Goal: Find specific page/section: Find specific page/section

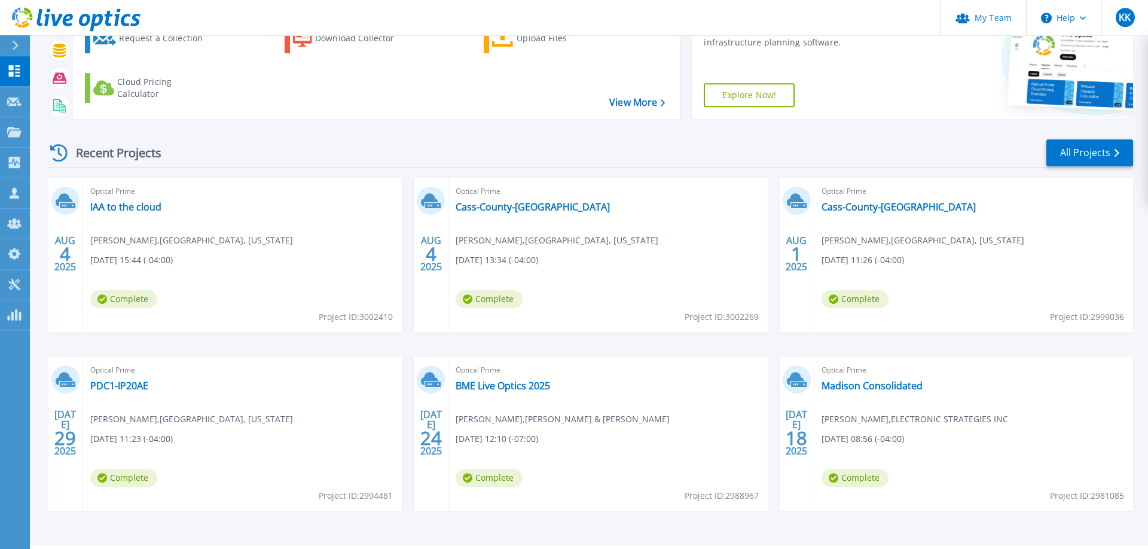
scroll to position [114, 0]
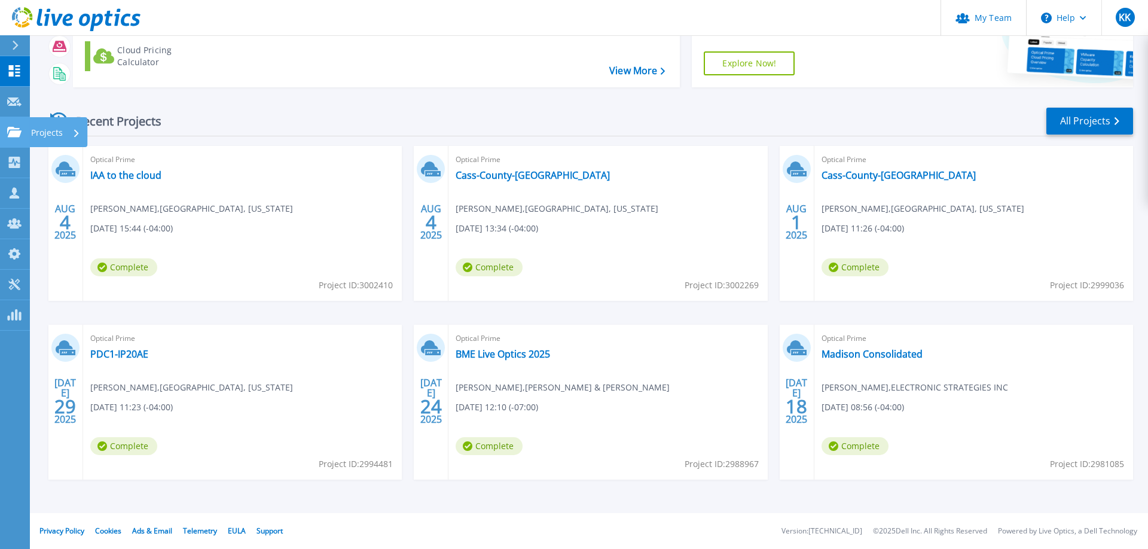
click at [16, 132] on icon at bounding box center [14, 132] width 14 height 10
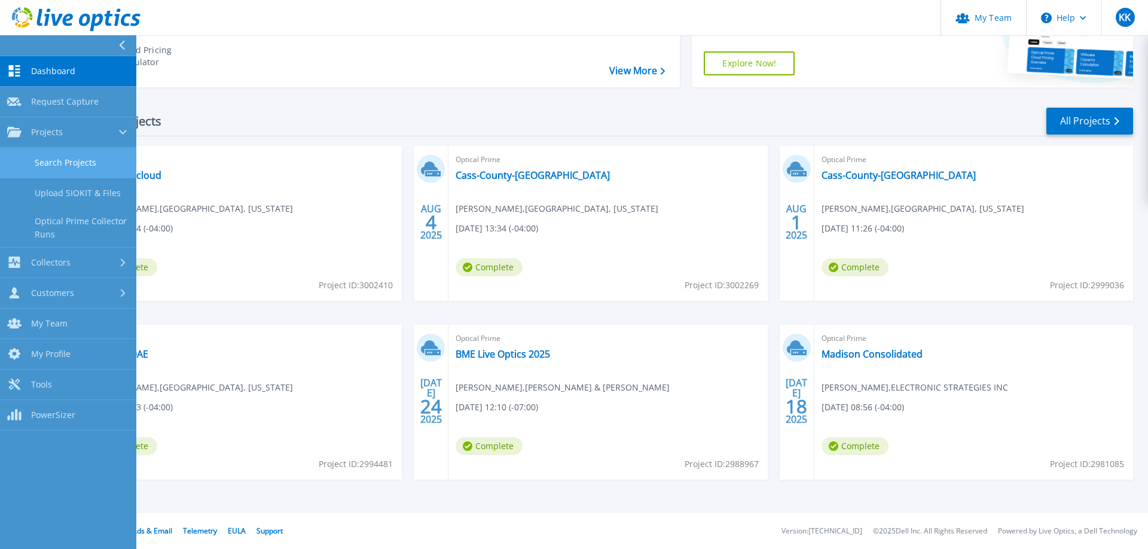
click at [51, 157] on link "Search Projects" at bounding box center [68, 163] width 136 height 30
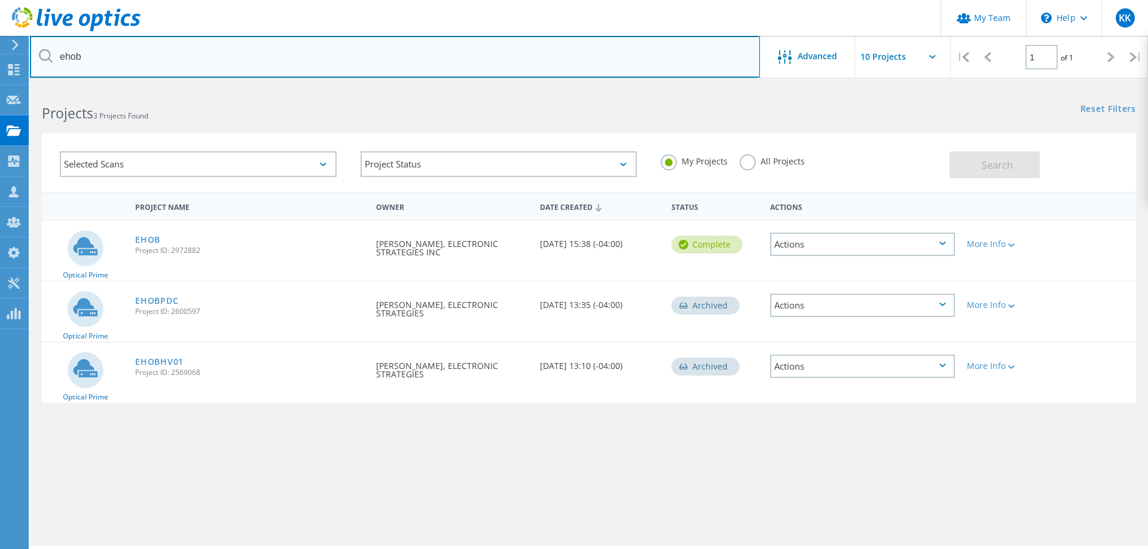
drag, startPoint x: 103, startPoint y: 53, endPoint x: 0, endPoint y: 56, distance: 103.4
click at [30, 56] on input "ehob" at bounding box center [395, 57] width 730 height 42
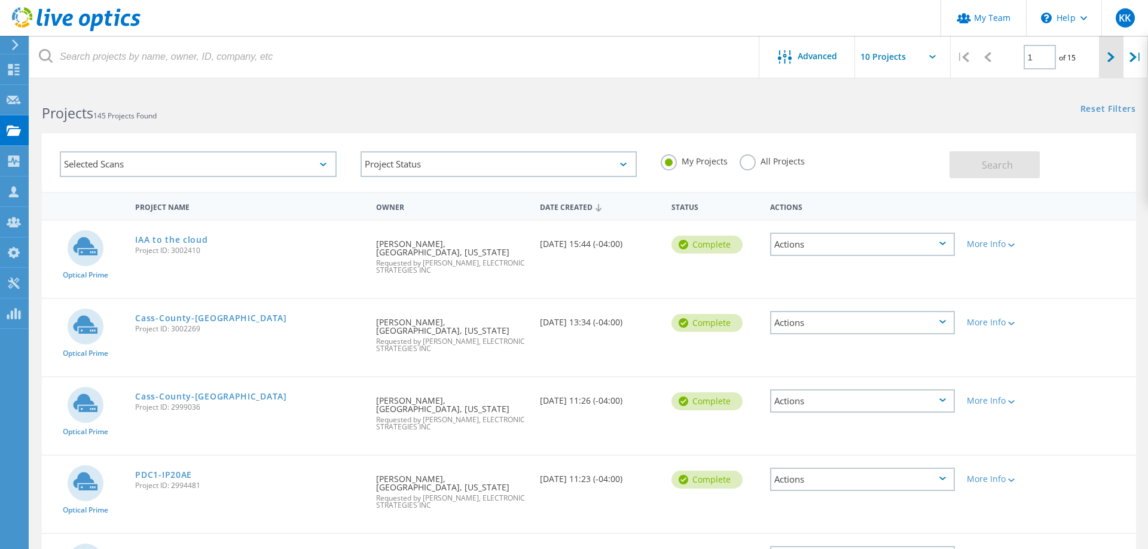
click at [1103, 55] on div at bounding box center [1111, 57] width 25 height 42
type input "2"
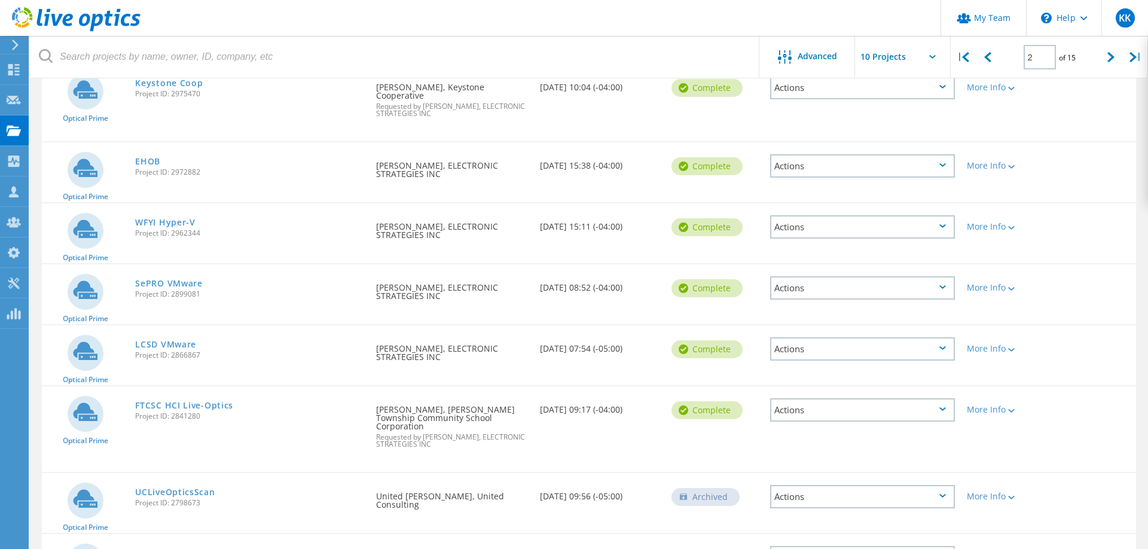
scroll to position [183, 0]
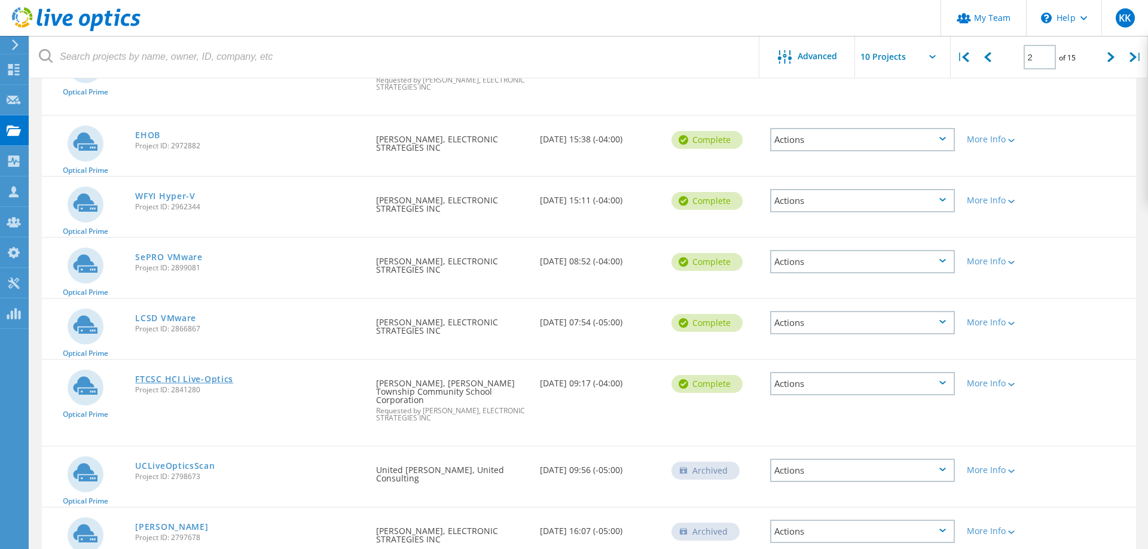
click at [191, 375] on link "FTCSC HCI Live-Optics" at bounding box center [184, 379] width 98 height 8
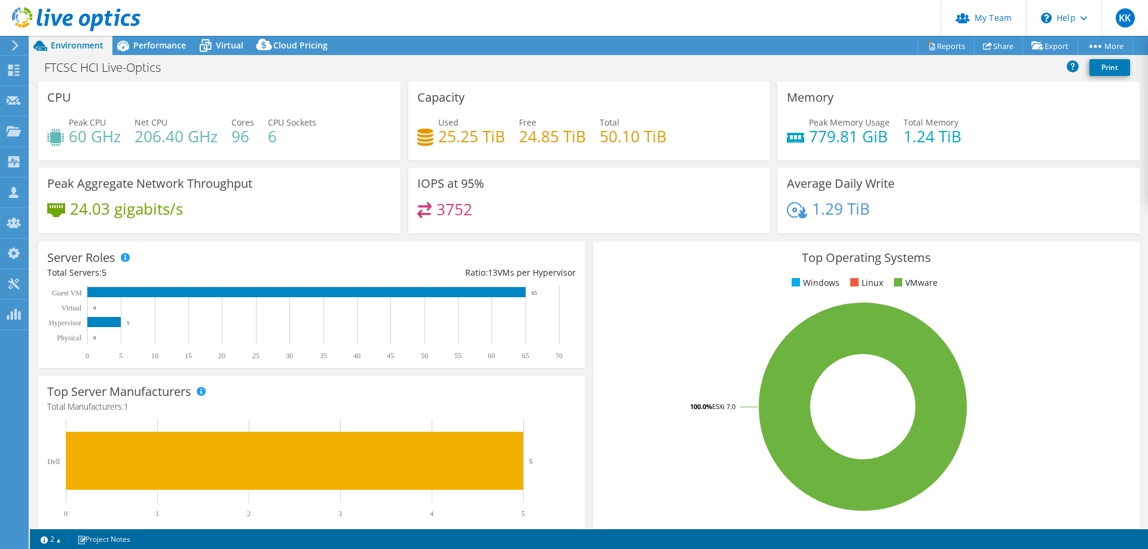
select select "USEast"
select select "USD"
click at [214, 51] on icon at bounding box center [205, 45] width 21 height 21
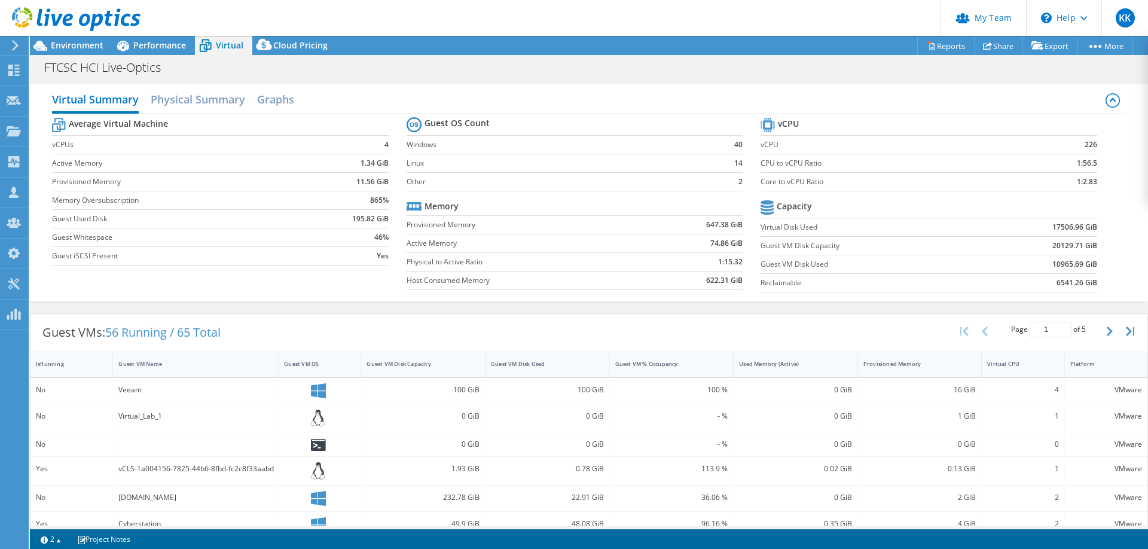
click at [298, 299] on div "Virtual Summary Physical Summary Graphs Average Virtual Machine vCPUs 4 Active …" at bounding box center [589, 192] width 1118 height 217
